Goal: Find specific fact: Find contact information

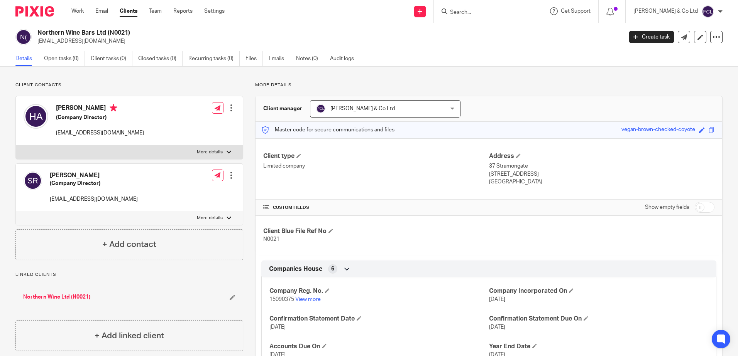
click at [482, 16] on form at bounding box center [490, 12] width 82 height 10
click at [485, 14] on input "Search" at bounding box center [483, 12] width 69 height 7
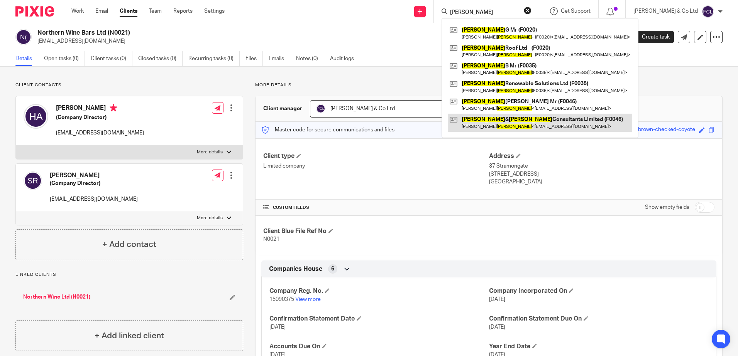
type input "fisher"
click at [530, 119] on link at bounding box center [540, 123] width 184 height 18
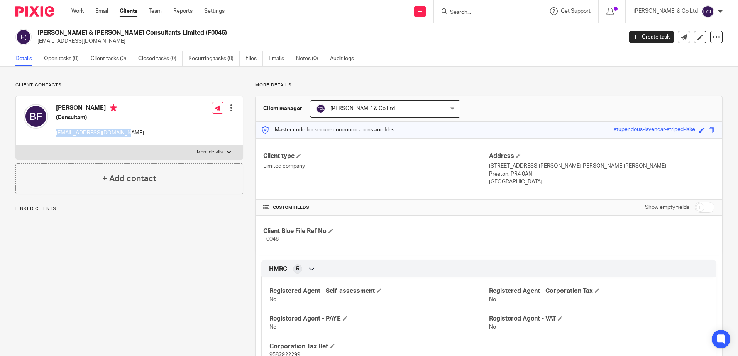
drag, startPoint x: 117, startPoint y: 135, endPoint x: 54, endPoint y: 138, distance: 63.3
click at [54, 138] on div "[PERSON_NAME] (Consultant) [EMAIL_ADDRESS][DOMAIN_NAME]" at bounding box center [84, 120] width 120 height 41
copy p "[EMAIL_ADDRESS][DOMAIN_NAME]"
